Goal: Find specific page/section: Find specific page/section

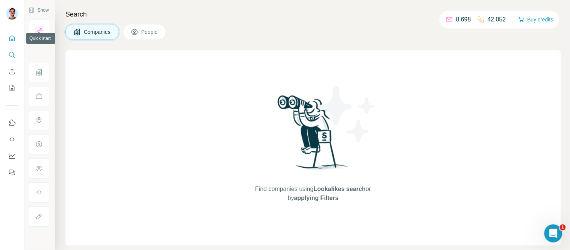
click at [13, 38] on icon "Quick start" at bounding box center [12, 39] width 8 height 8
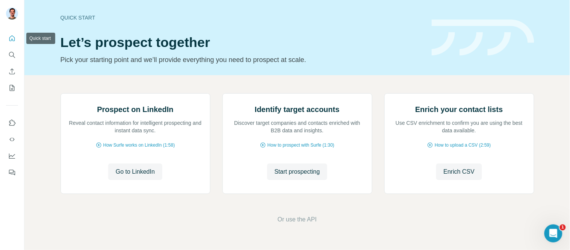
click at [11, 57] on icon "Search" at bounding box center [12, 55] width 8 height 8
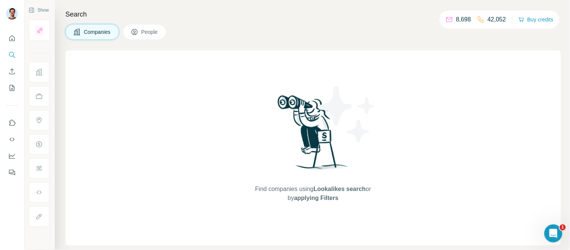
drag, startPoint x: 151, startPoint y: 31, endPoint x: 140, endPoint y: 34, distance: 11.3
click at [151, 32] on span "People" at bounding box center [149, 32] width 17 height 8
